Goal: Find specific page/section: Find specific page/section

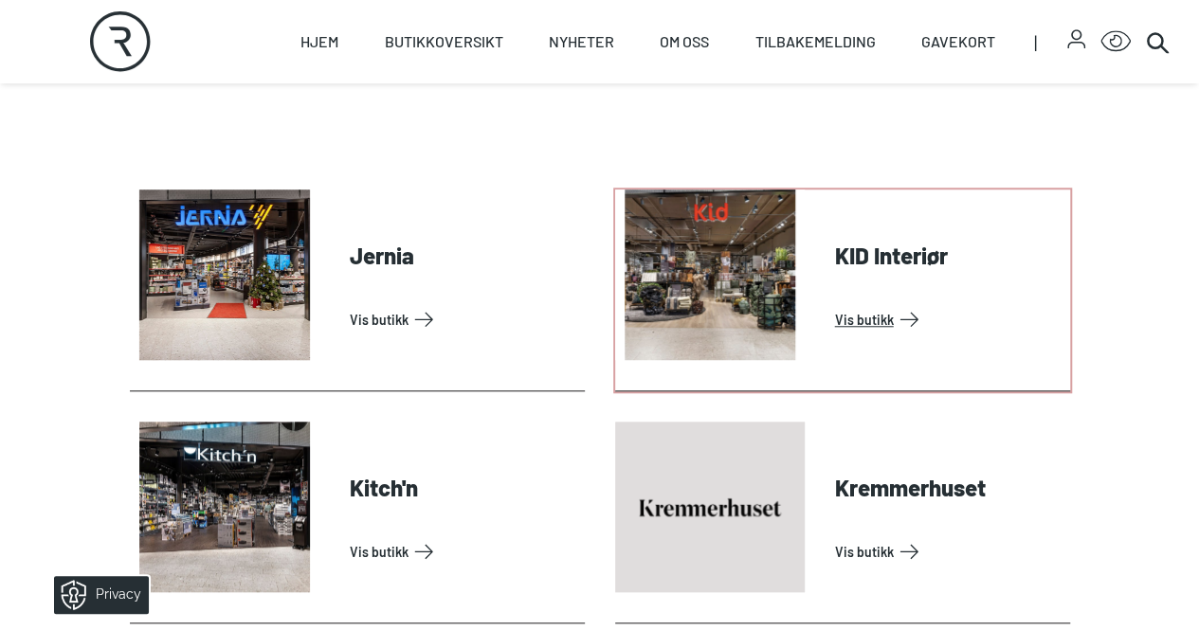
click at [893, 304] on link "Vis butikk" at bounding box center [948, 319] width 227 height 30
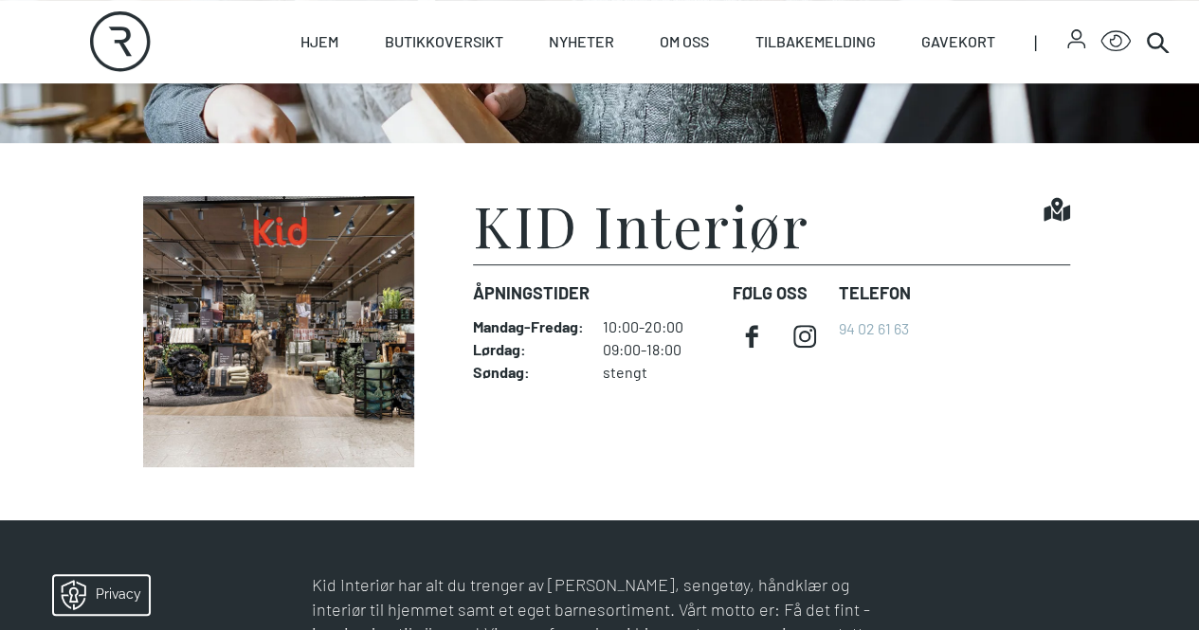
scroll to position [359, 0]
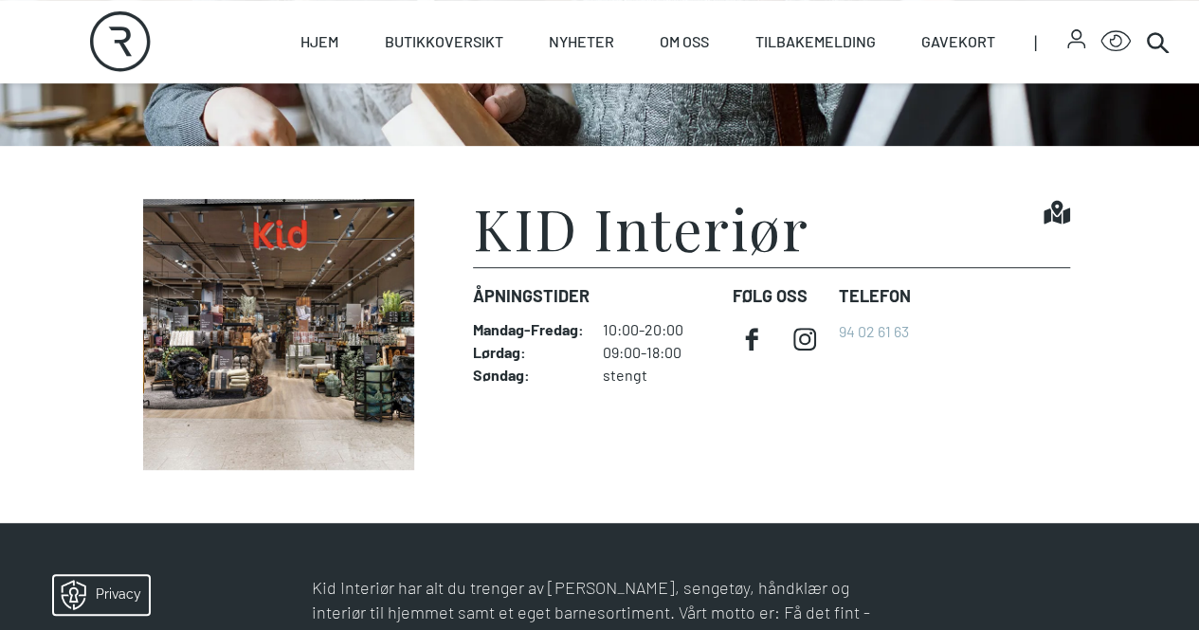
click at [1052, 225] on icon at bounding box center [1056, 213] width 27 height 24
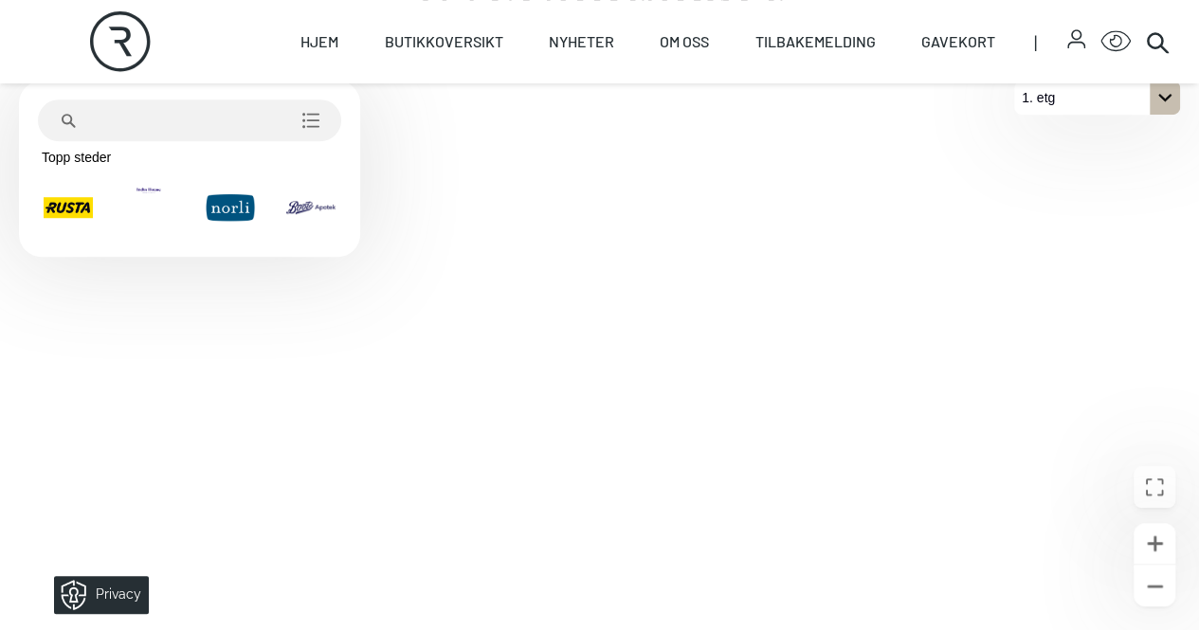
scroll to position [619, 0]
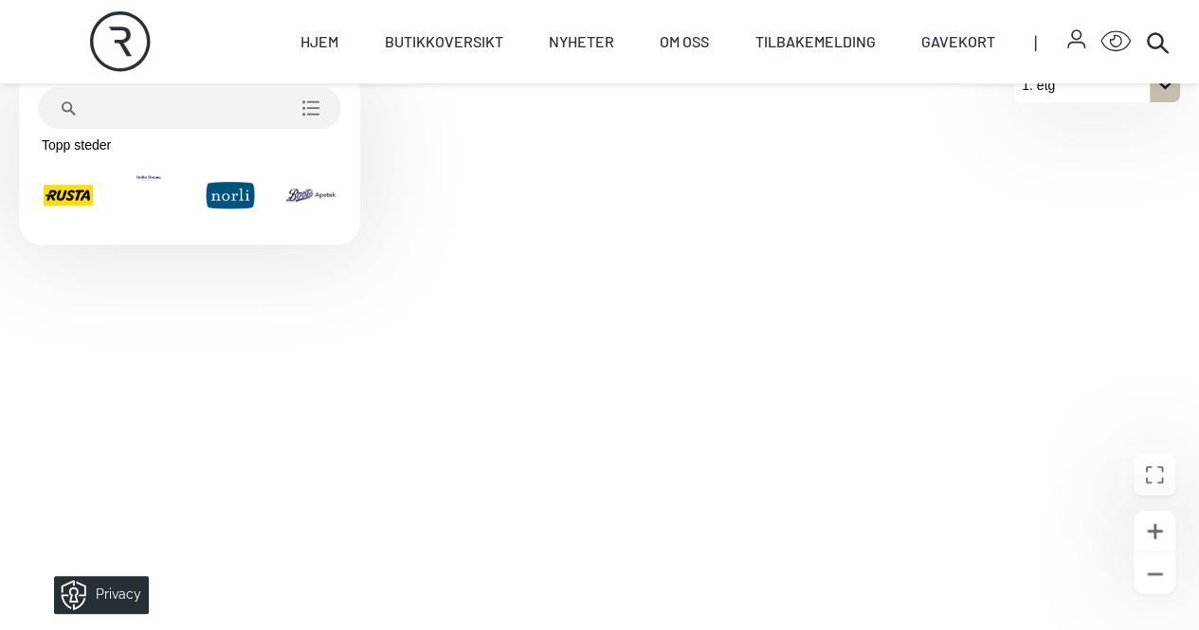
click at [622, 629] on html "Skip to content Rortunet Åpningstider - [DATE] : 10:00 - 20:00 Rortunet Click f…" at bounding box center [599, 323] width 1199 height 1884
